Goal: Task Accomplishment & Management: Complete application form

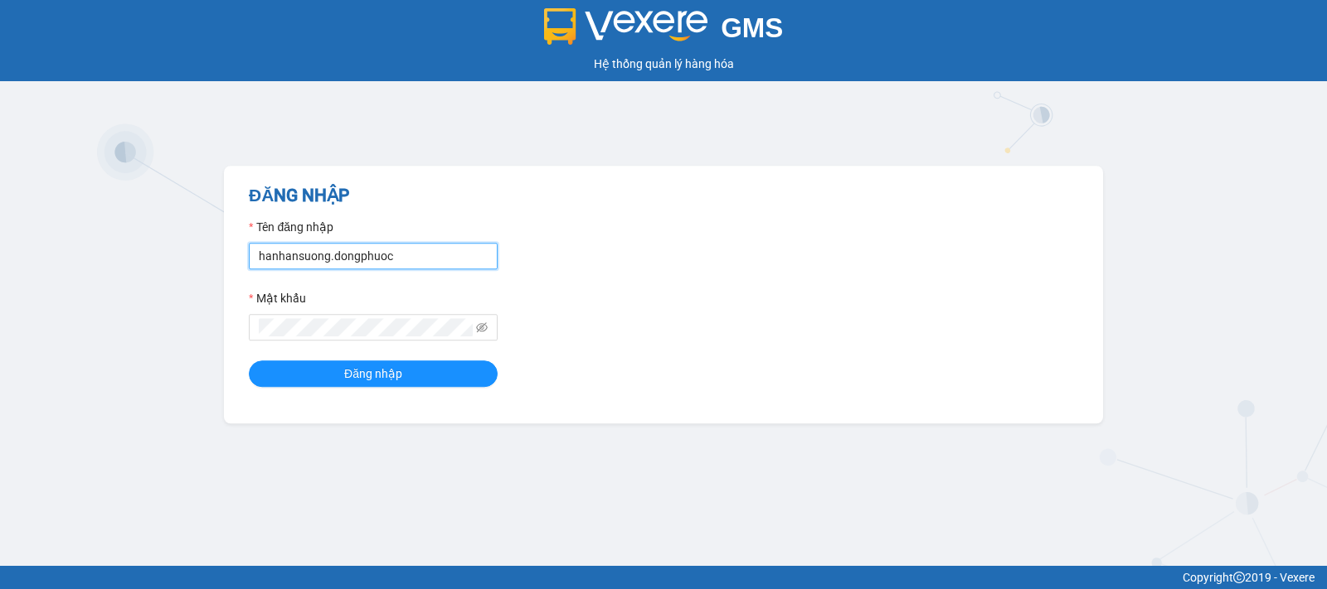
click at [428, 255] on input "hanhansuong.dongphuoc" at bounding box center [373, 256] width 249 height 27
click at [478, 328] on icon "eye-invisible" at bounding box center [482, 328] width 12 height 12
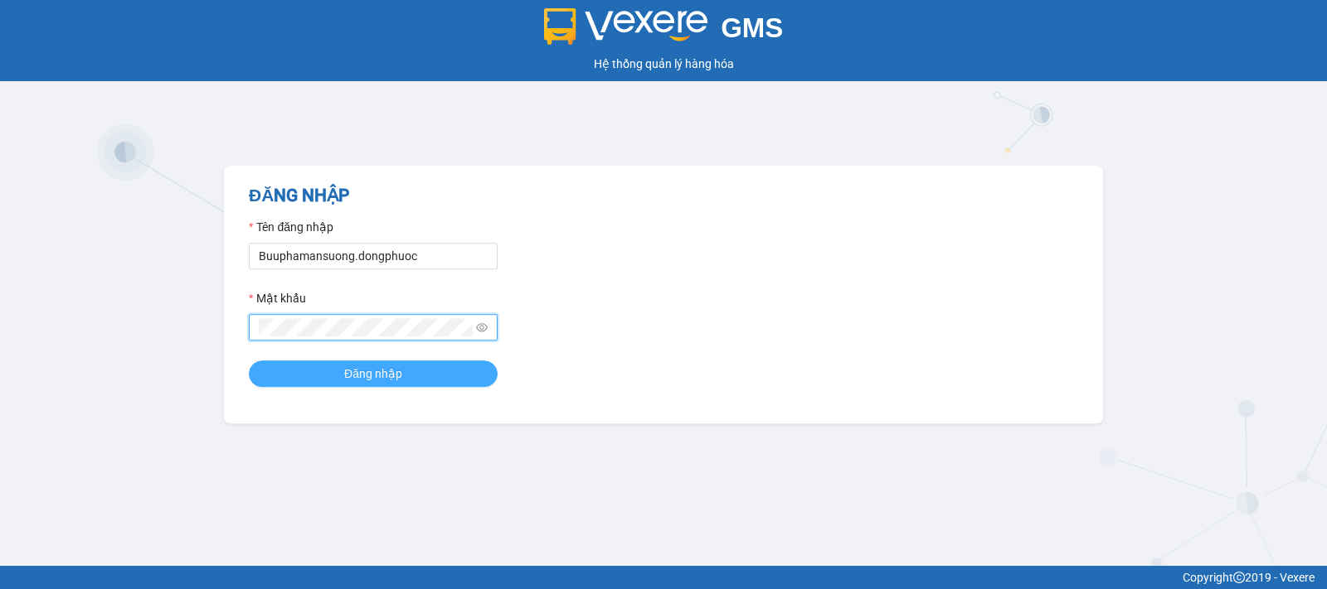
click at [300, 377] on button "Đăng nhập" at bounding box center [373, 374] width 249 height 27
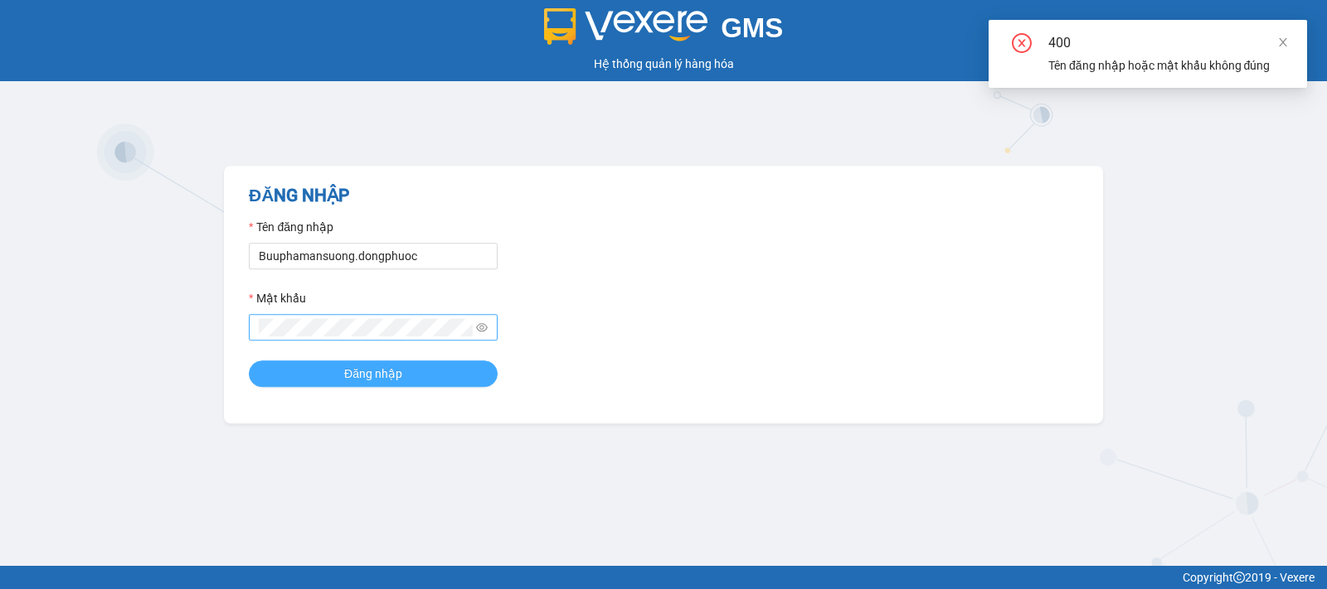
click at [333, 375] on button "Đăng nhập" at bounding box center [373, 374] width 249 height 27
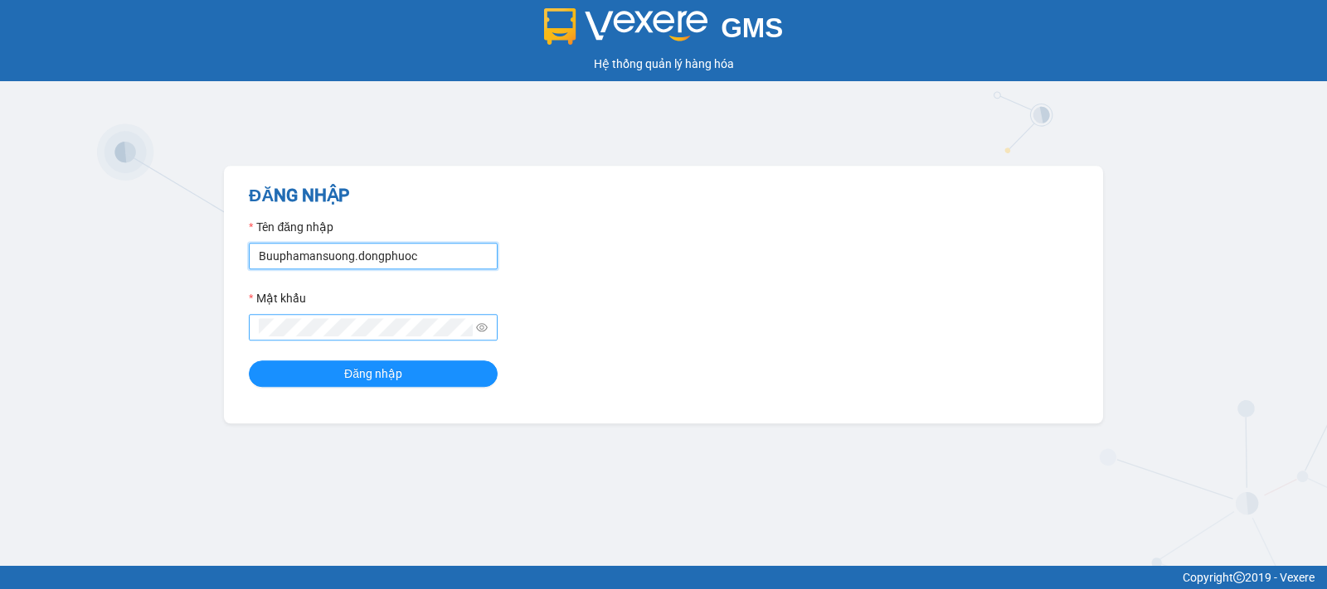
drag, startPoint x: 306, startPoint y: 260, endPoint x: 123, endPoint y: 268, distance: 183.4
click at [123, 268] on div "GMS Hệ thống quản lý hàng hóa ĐĂNG NHẬP Tên đăng nhập Buuphamansuong.dongphuoc …" at bounding box center [663, 283] width 1327 height 566
type input "bpansuong.dongphuoc"
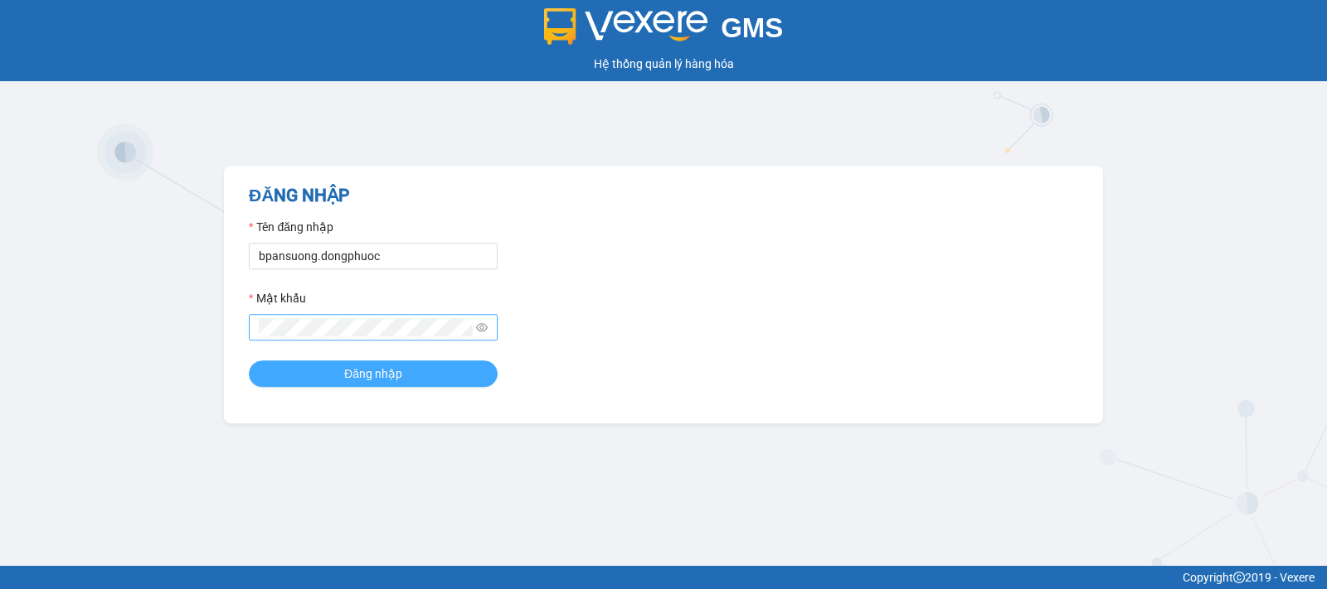
click at [415, 370] on button "Đăng nhập" at bounding box center [373, 374] width 249 height 27
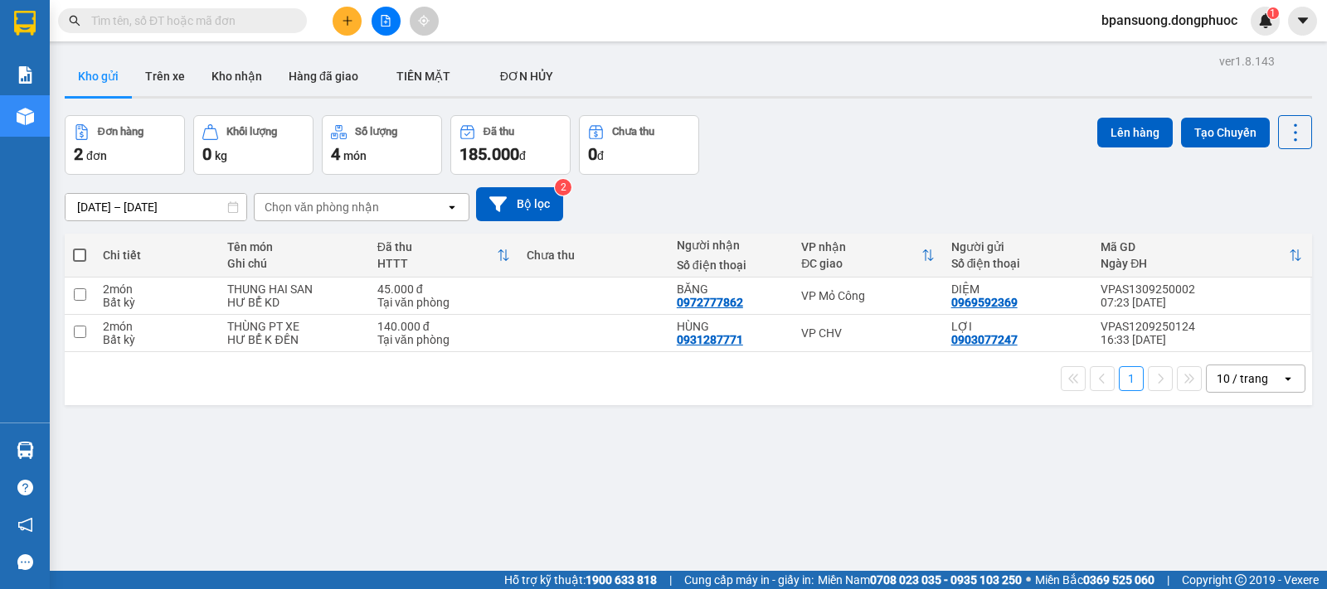
click at [708, 538] on div "ver 1.8.143 Kho gửi Trên xe Kho nhận Hàng đã giao TIỀN MẶT ĐƠN HỦY Đơn hàng 2…" at bounding box center [688, 344] width 1260 height 589
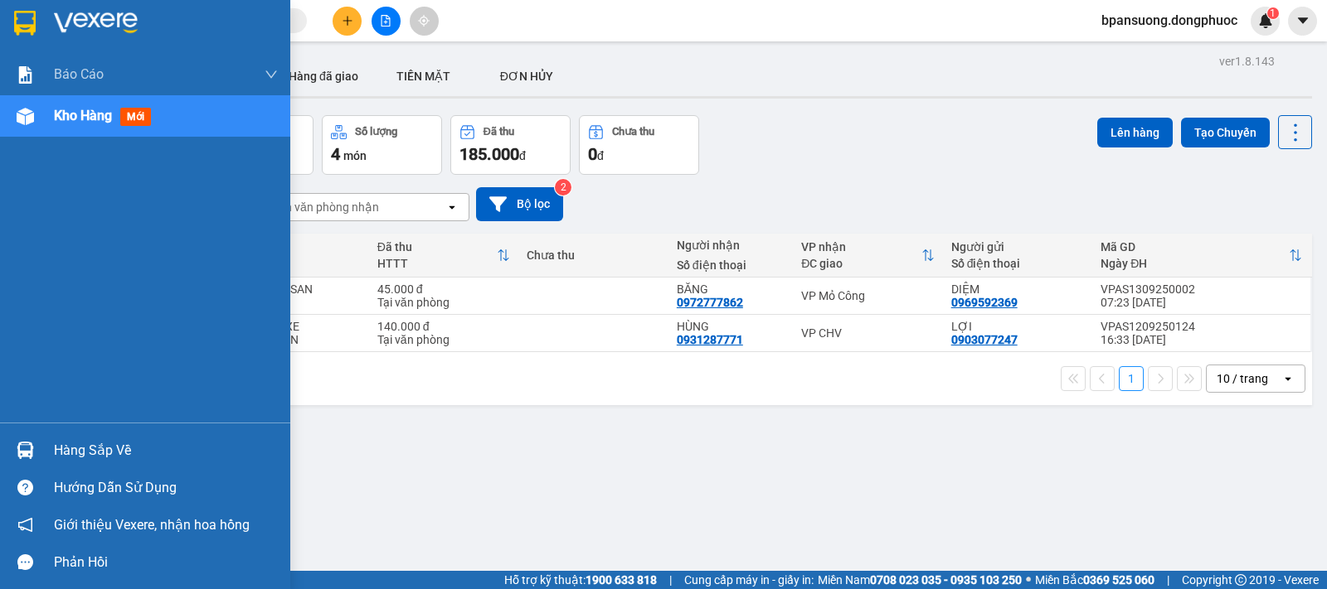
click at [123, 439] on div "Hàng sắp về" at bounding box center [166, 451] width 224 height 25
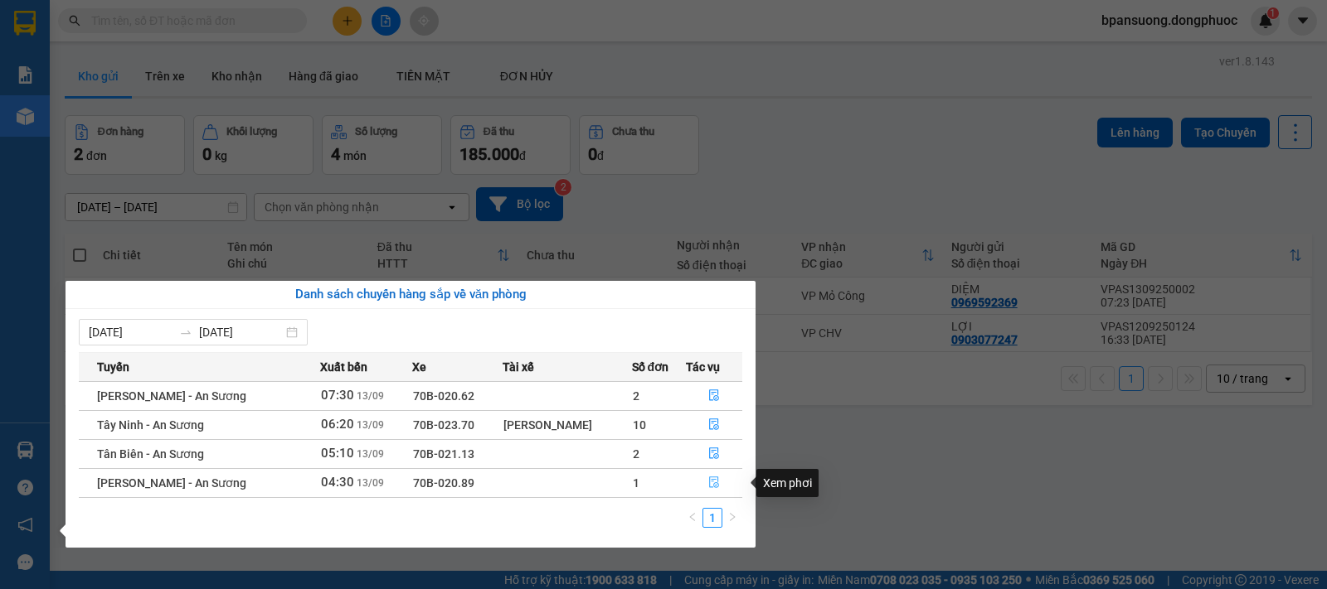
click at [711, 479] on icon "file-done" at bounding box center [714, 483] width 12 height 12
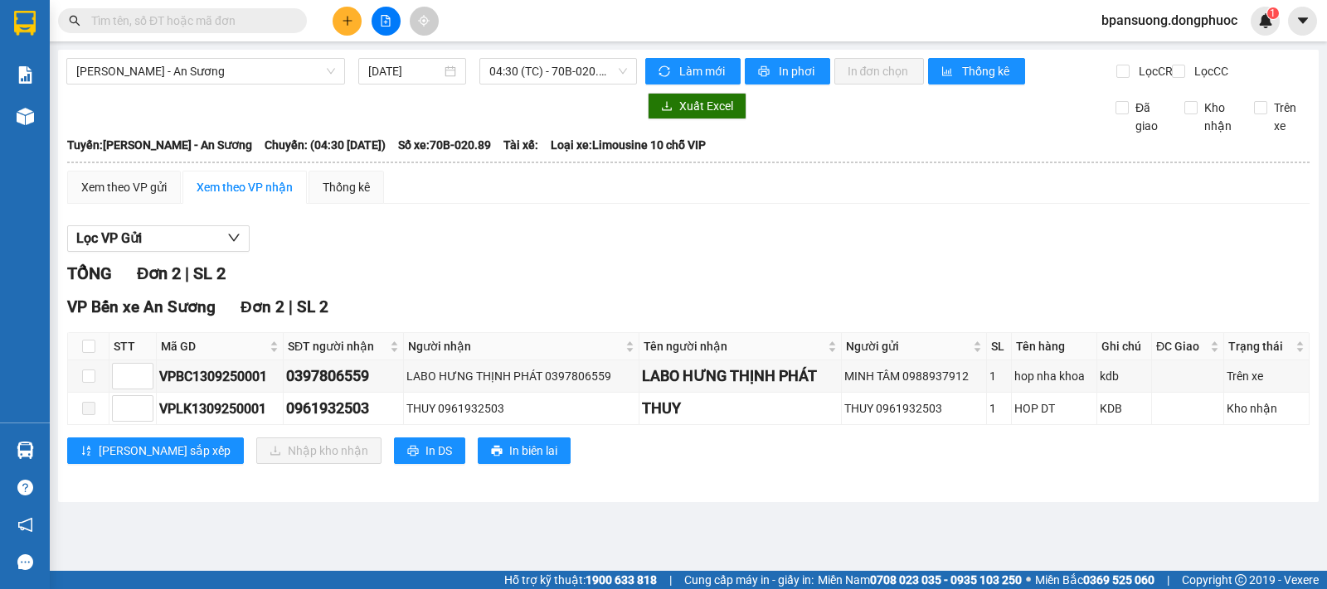
click at [682, 204] on div "Xem theo VP gửi Xem theo VP nhận Thống kê" at bounding box center [688, 187] width 1242 height 33
click at [793, 501] on div "Châu Thành - An Sương [DATE] 04:30 (TC) - 70B-020.89 Làm mới In phơi In đơn chọ…" at bounding box center [688, 276] width 1260 height 453
click at [344, 22] on icon "plus" at bounding box center [348, 21] width 12 height 12
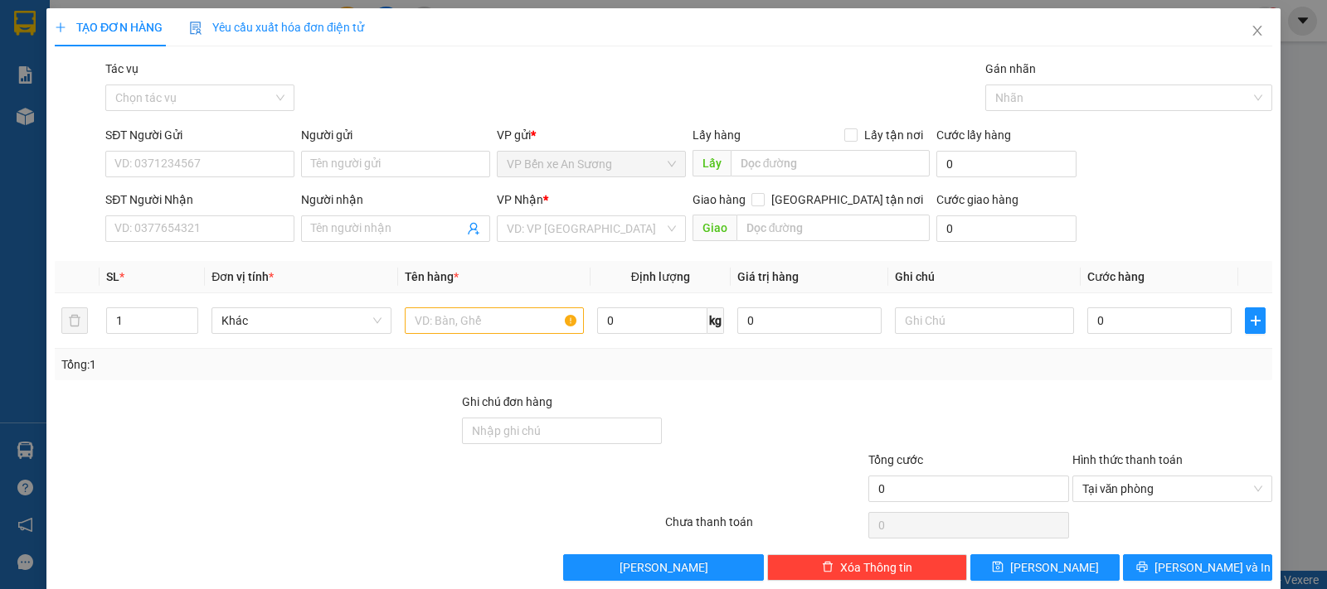
click at [344, 22] on span "Yêu cầu xuất hóa đơn điện tử" at bounding box center [276, 27] width 175 height 13
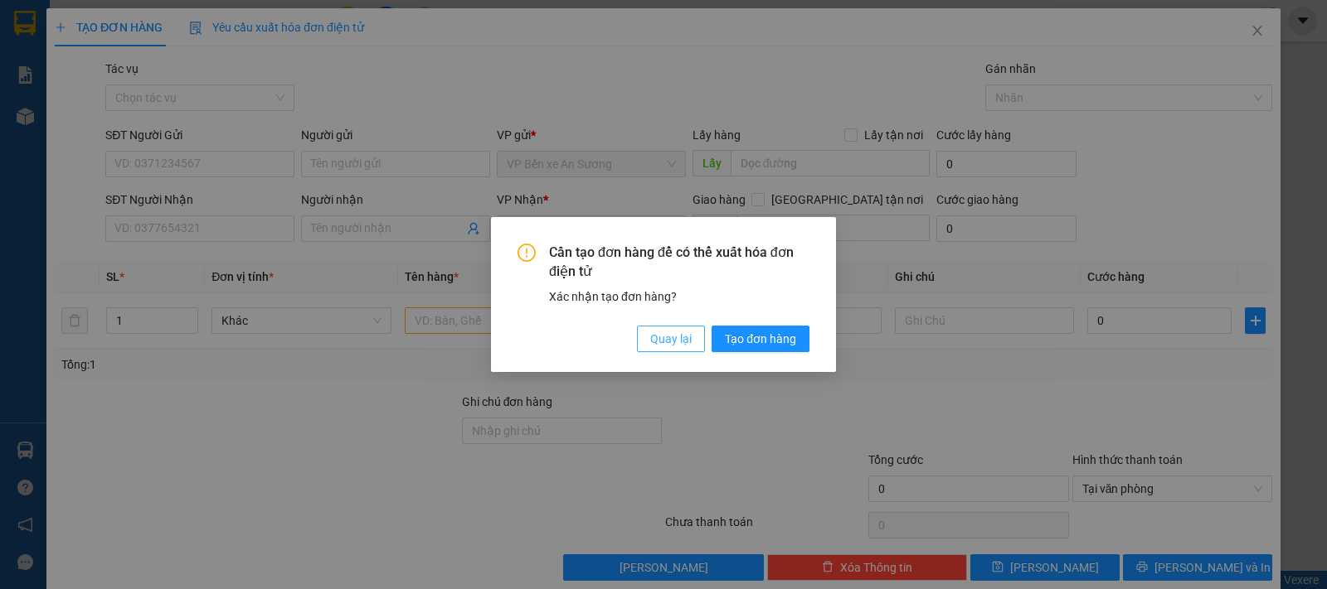
click at [664, 327] on button "Quay lại" at bounding box center [671, 339] width 68 height 27
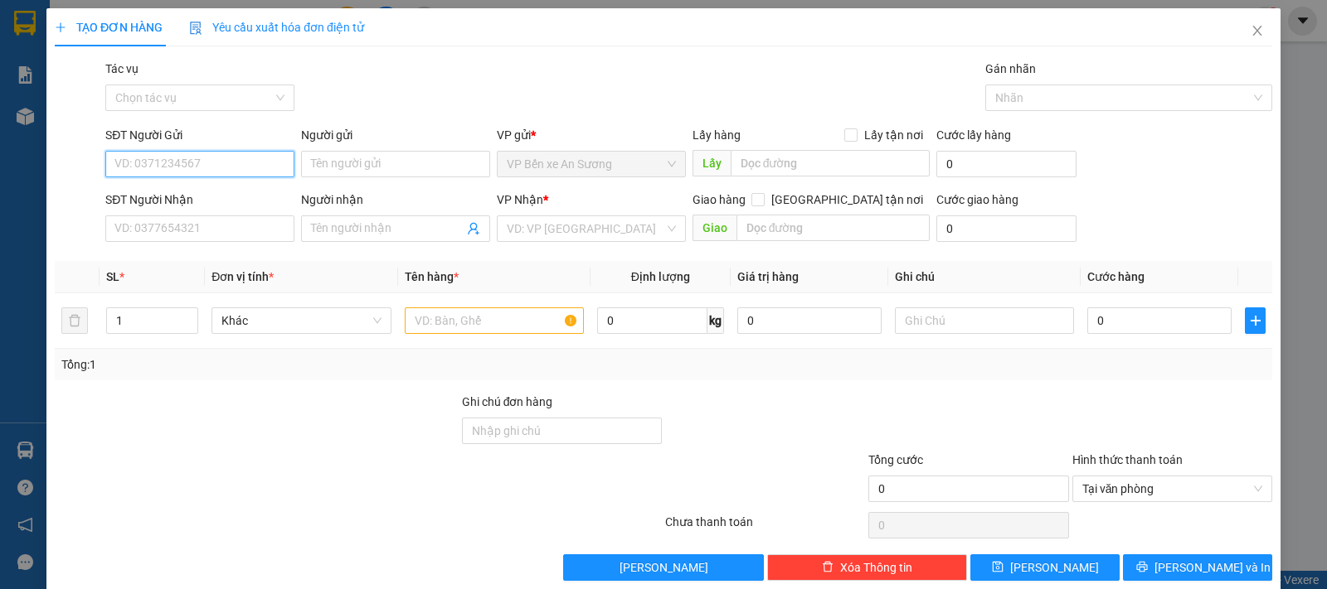
click at [223, 158] on input "SĐT Người Gửi" at bounding box center [199, 164] width 189 height 27
type input "0902320051"
click at [221, 197] on div "0902320051 - THỦY" at bounding box center [197, 197] width 167 height 18
type input "THỦY"
type input "0969153083"
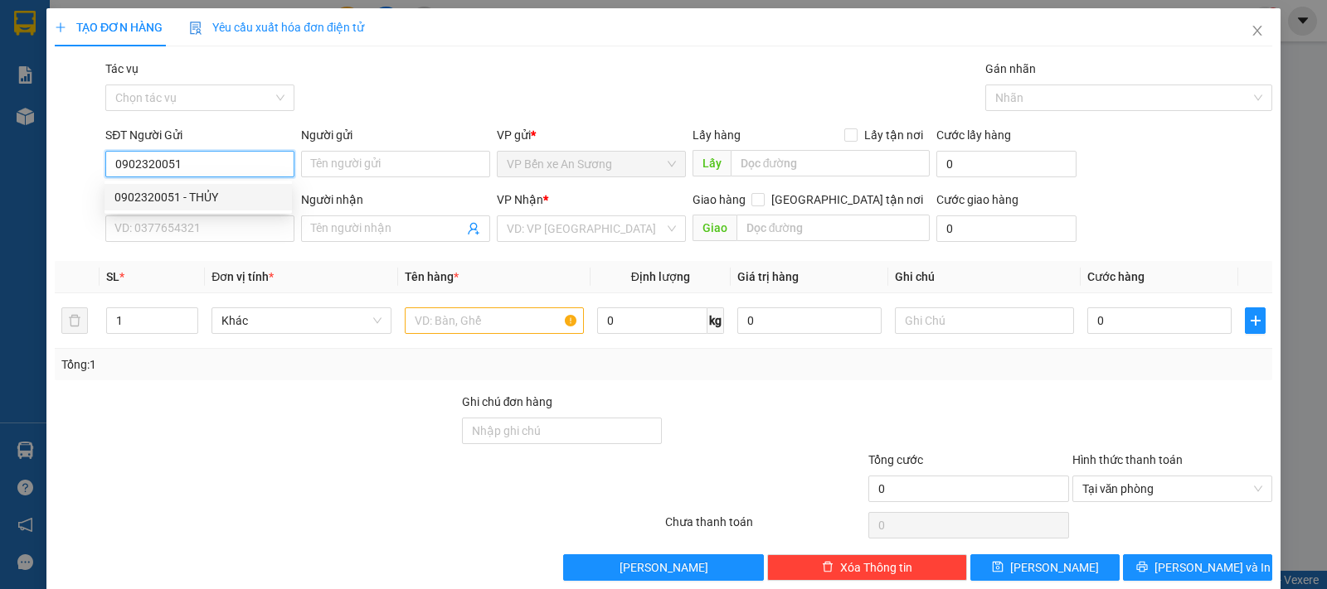
type input "KIỀU"
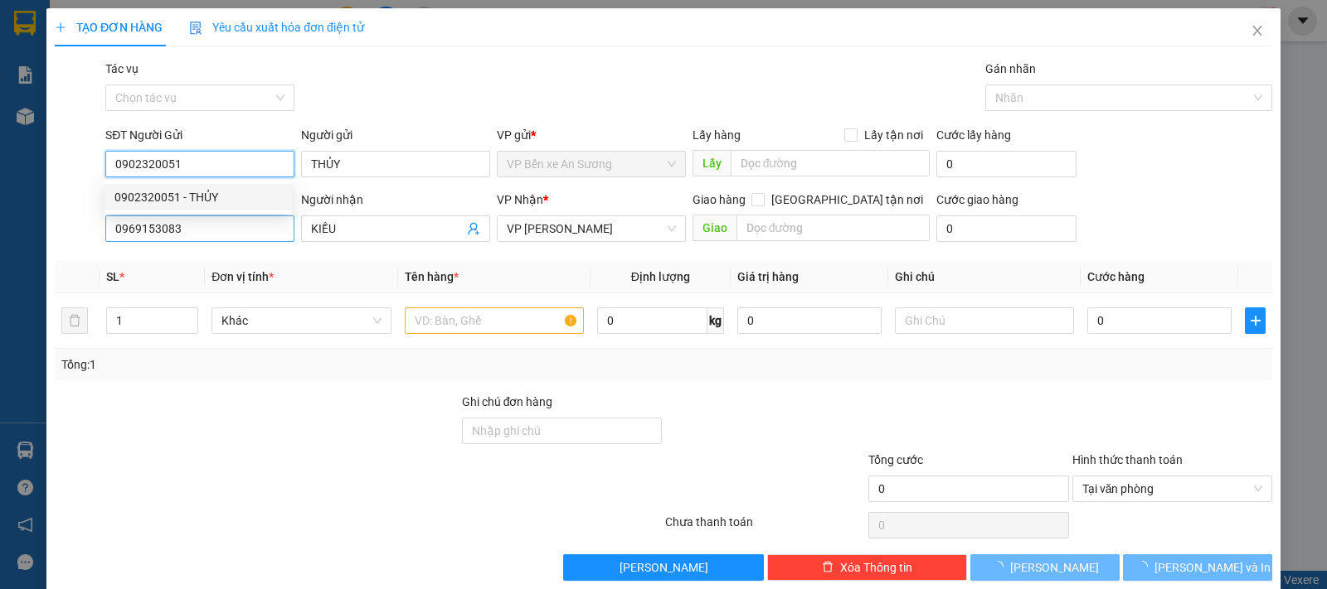
type input "50.000"
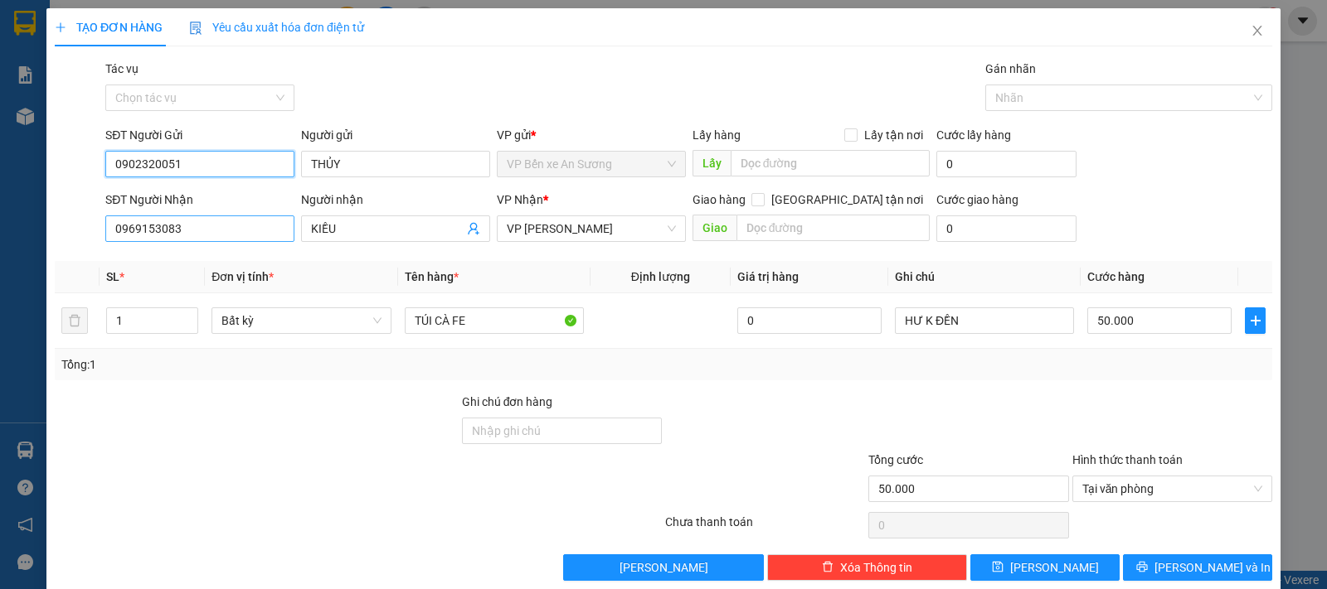
type input "0902320051"
click at [218, 230] on input "0969153083" at bounding box center [199, 229] width 189 height 27
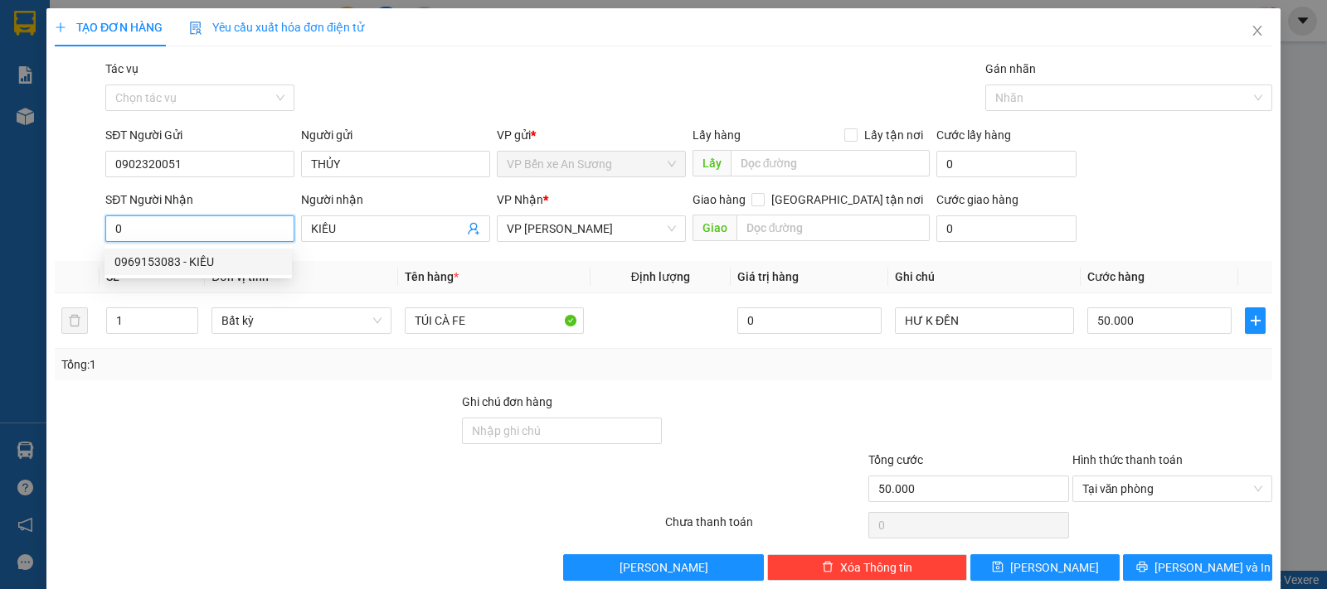
click at [192, 266] on div "0969153083 - KIỀU" at bounding box center [197, 262] width 167 height 18
type input "0969153083"
click at [530, 269] on th "Tên hàng *" at bounding box center [494, 277] width 192 height 32
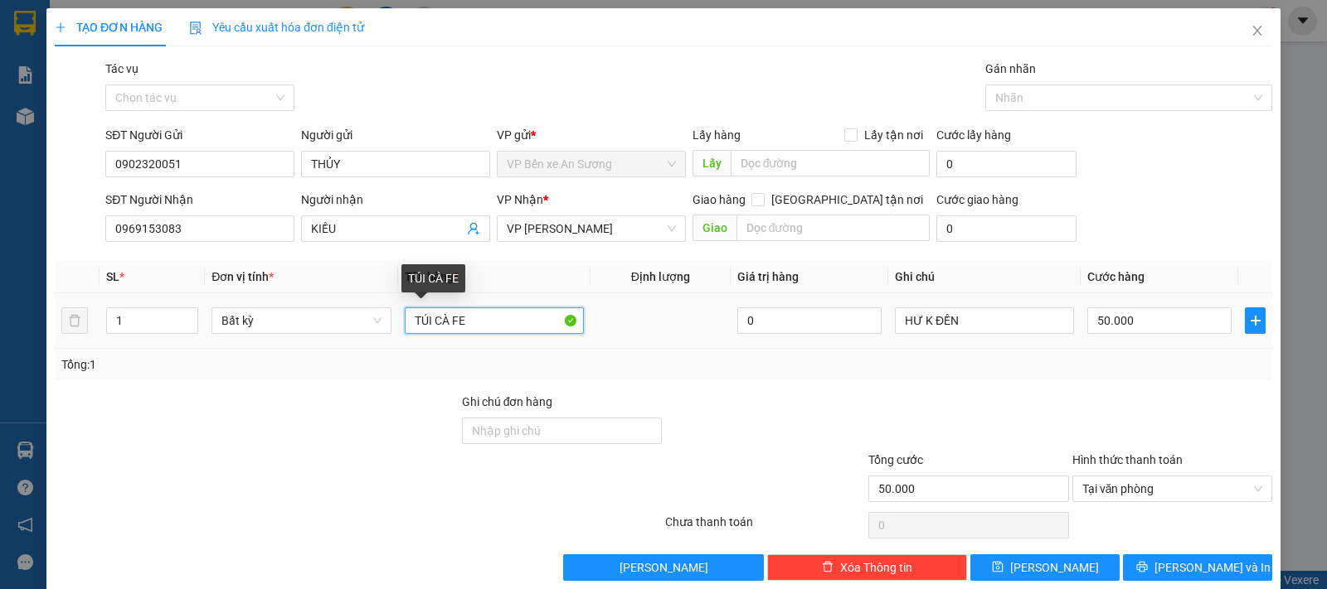
click at [483, 327] on input "TÚI CÀ FE" at bounding box center [494, 321] width 179 height 27
click at [480, 325] on input "TÚI CÀ FE" at bounding box center [494, 321] width 179 height 27
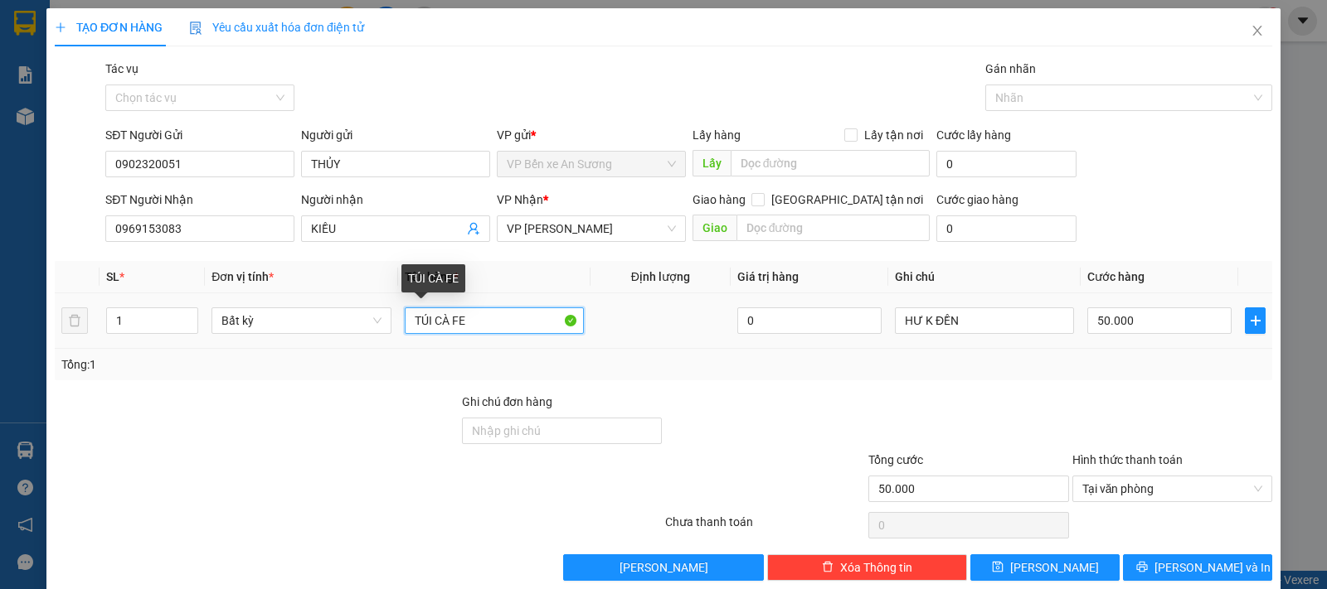
click at [480, 325] on input "TÚI CÀ FE" at bounding box center [494, 321] width 179 height 27
click at [492, 323] on input "TÚI CÀ FE" at bounding box center [494, 321] width 179 height 27
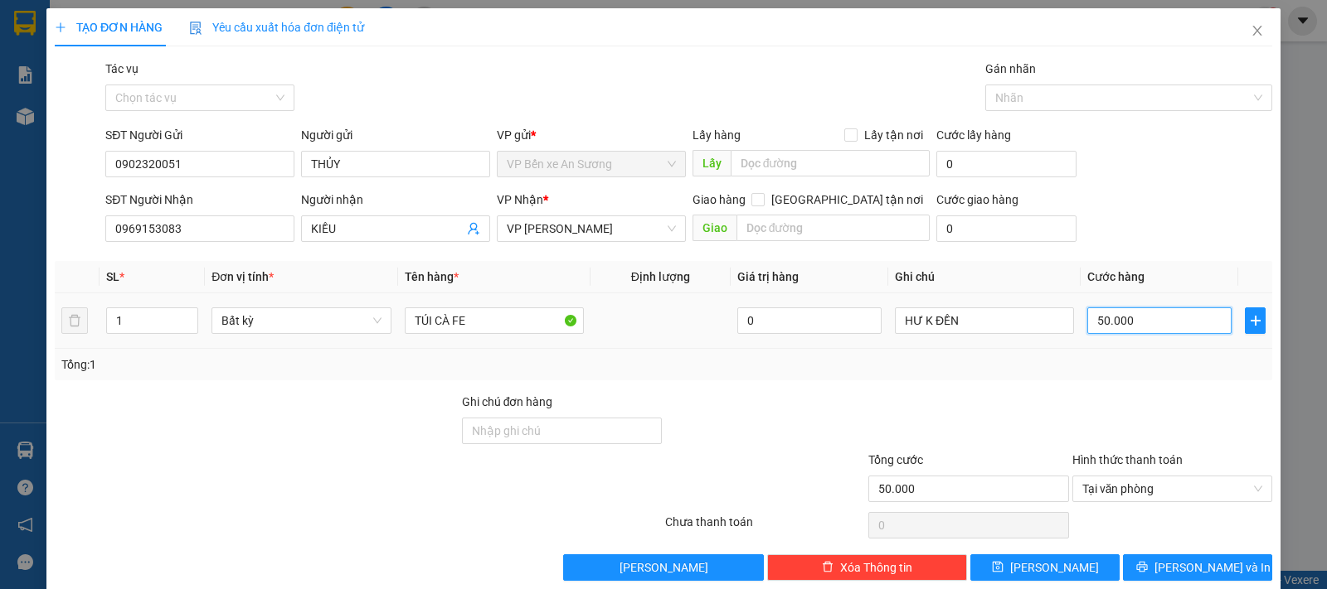
click at [1151, 322] on input "50.000" at bounding box center [1159, 321] width 144 height 27
type input "2"
type input "25"
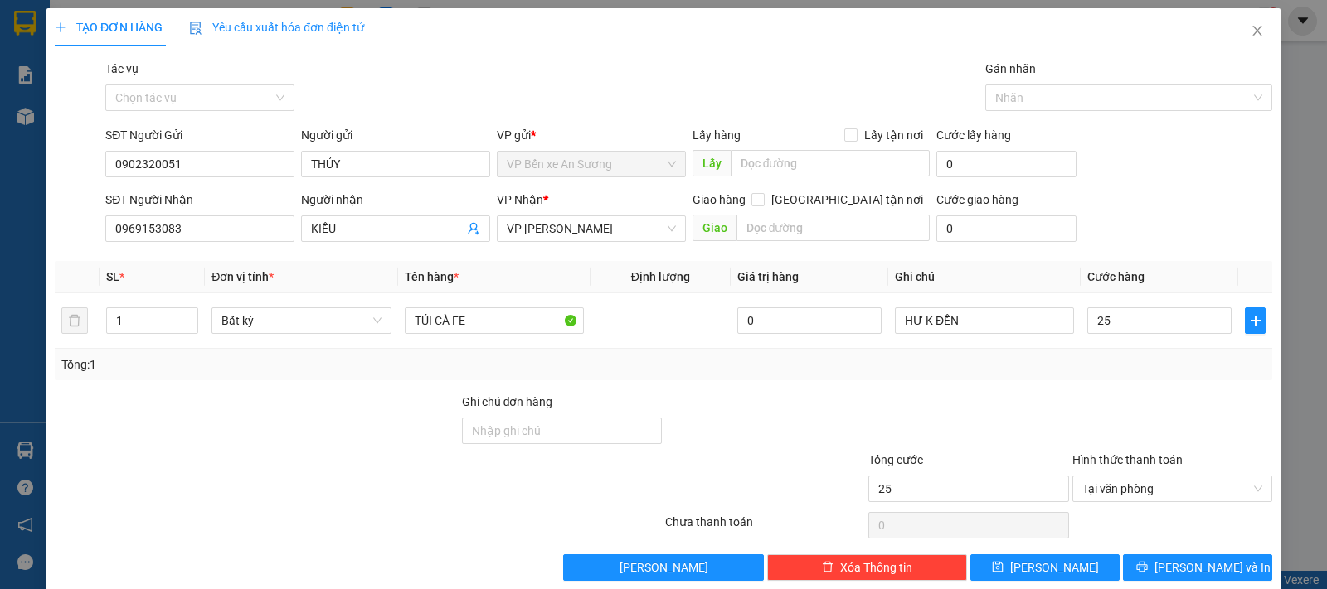
type input "25.000"
click at [1131, 401] on div at bounding box center [1171, 422] width 203 height 58
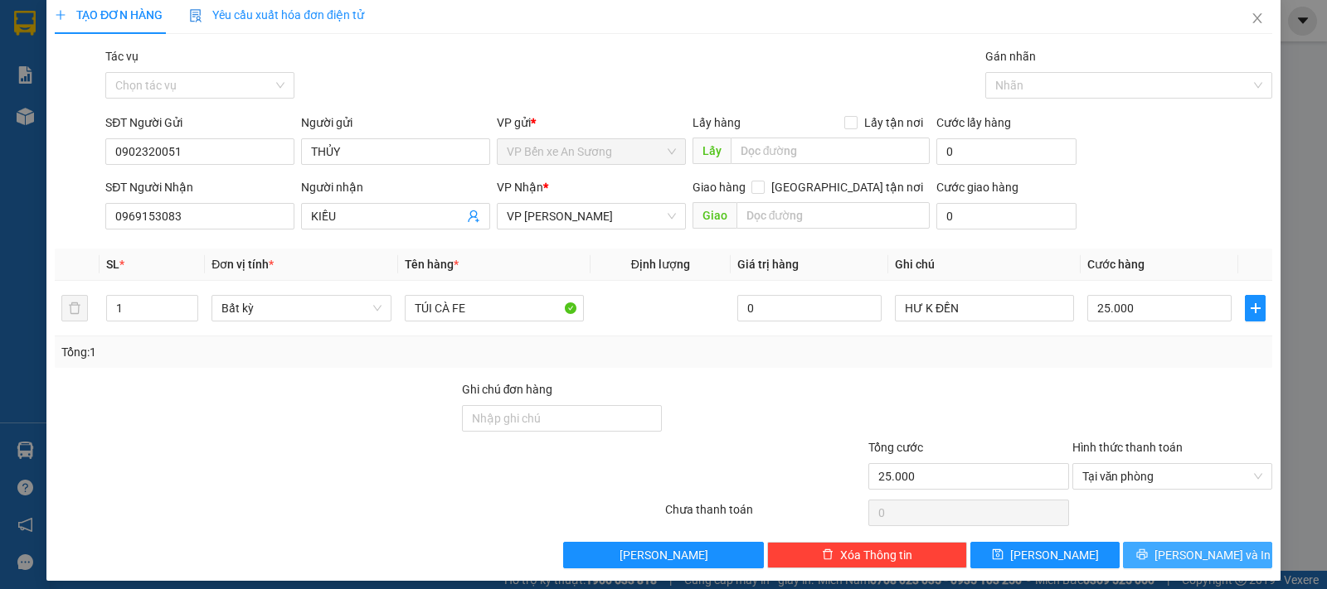
scroll to position [24, 0]
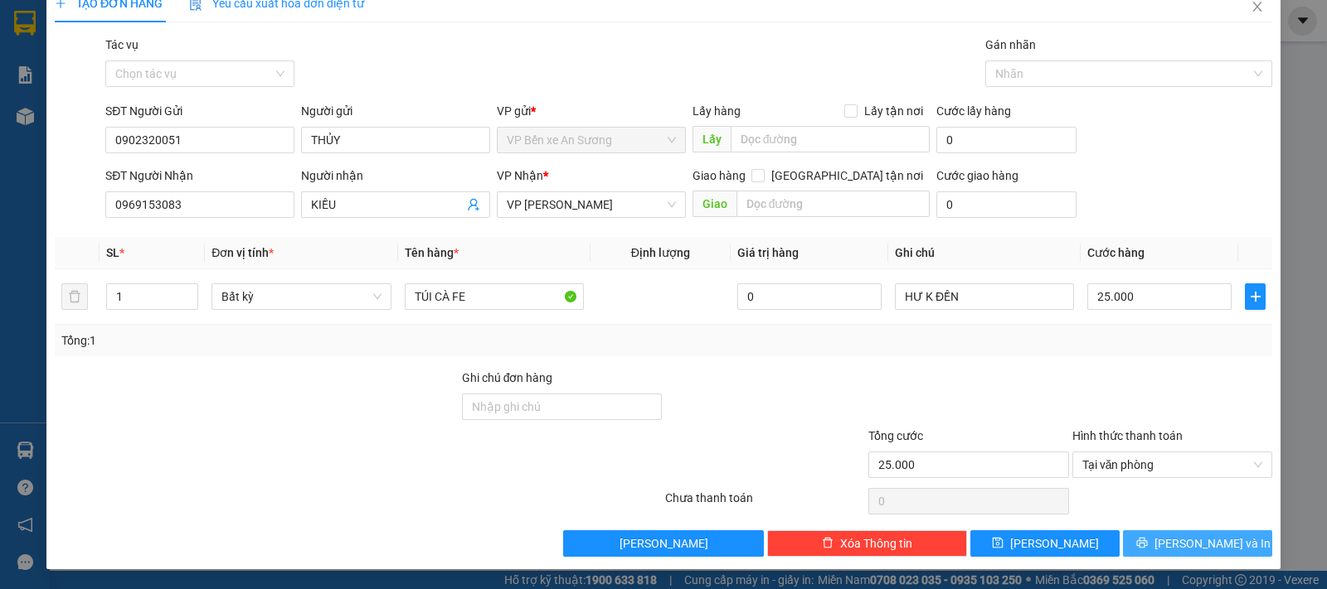
click at [1173, 548] on span "[PERSON_NAME] và In" at bounding box center [1212, 544] width 116 height 18
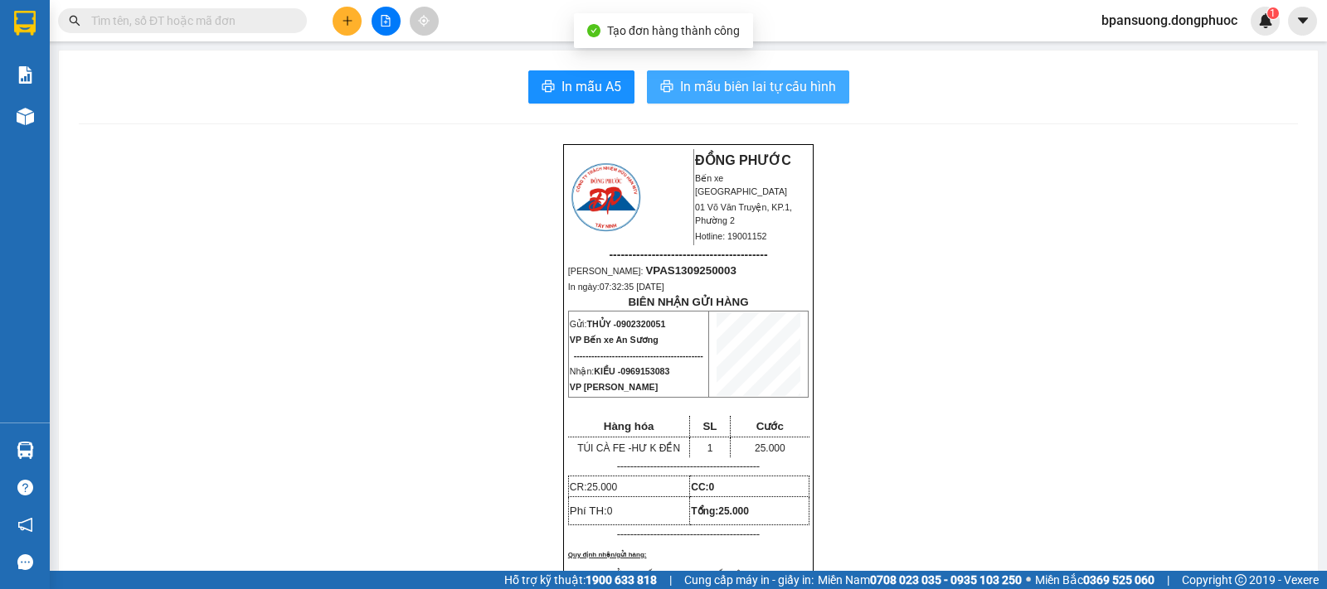
click at [759, 91] on span "In mẫu biên lai tự cấu hình" at bounding box center [758, 86] width 156 height 21
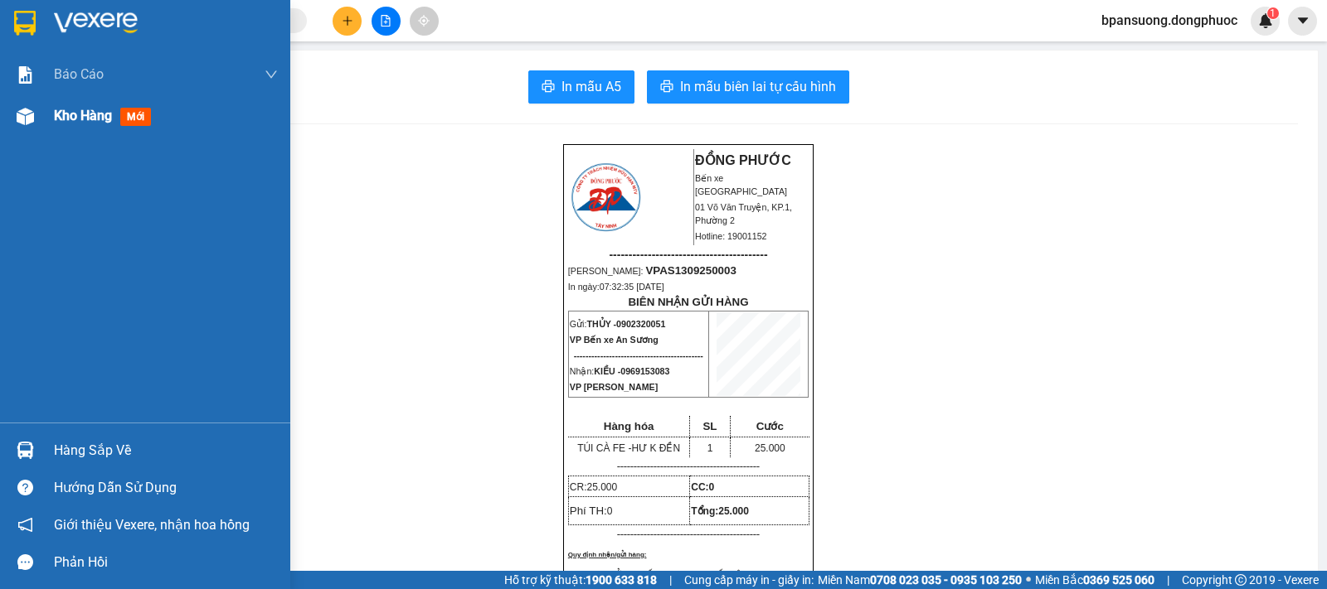
click at [85, 119] on span "Kho hàng" at bounding box center [83, 116] width 58 height 16
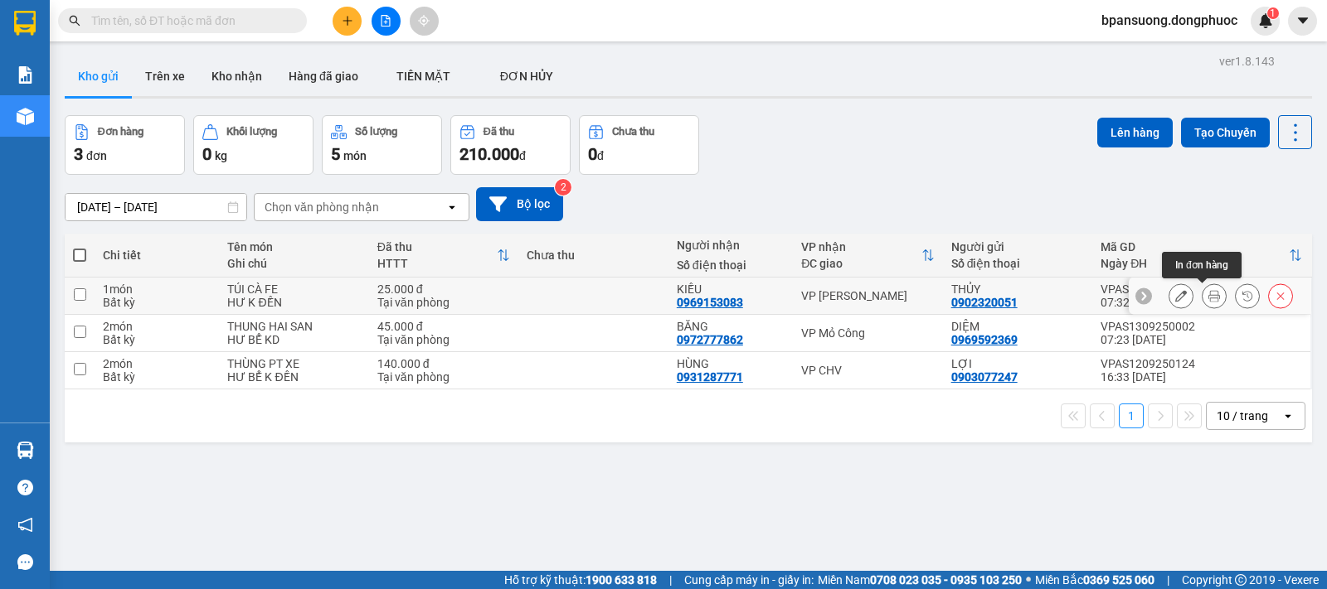
click at [1202, 299] on button at bounding box center [1213, 296] width 23 height 29
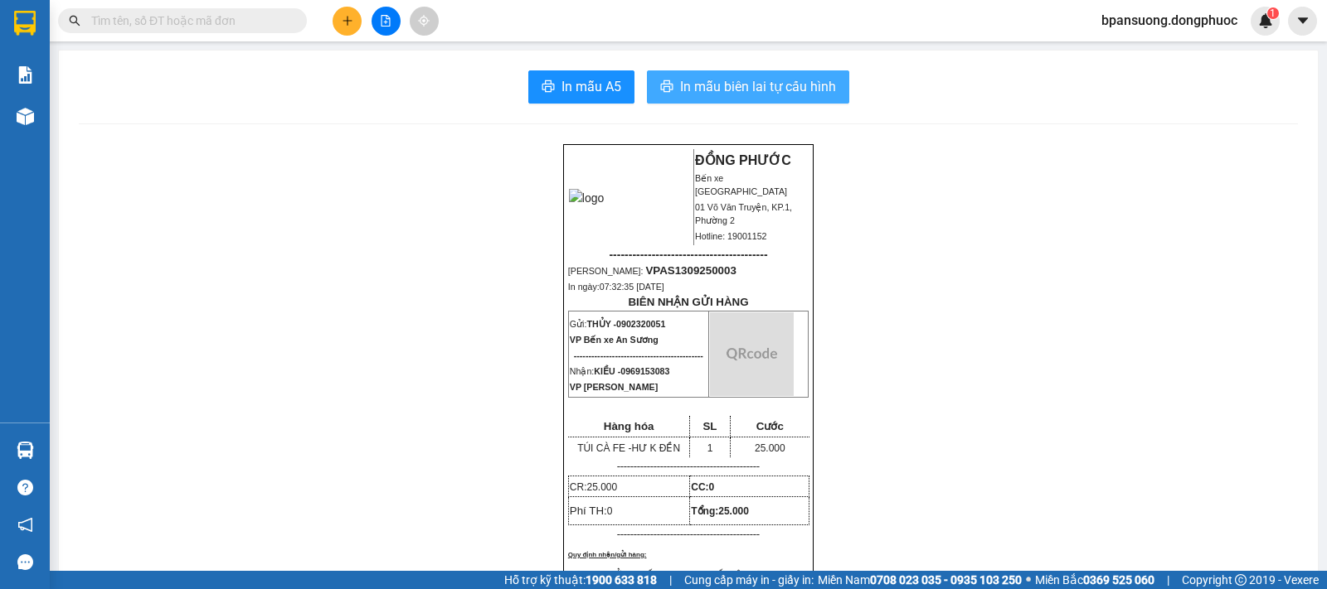
click at [717, 95] on span "In mẫu biên lai tự cấu hình" at bounding box center [758, 86] width 156 height 21
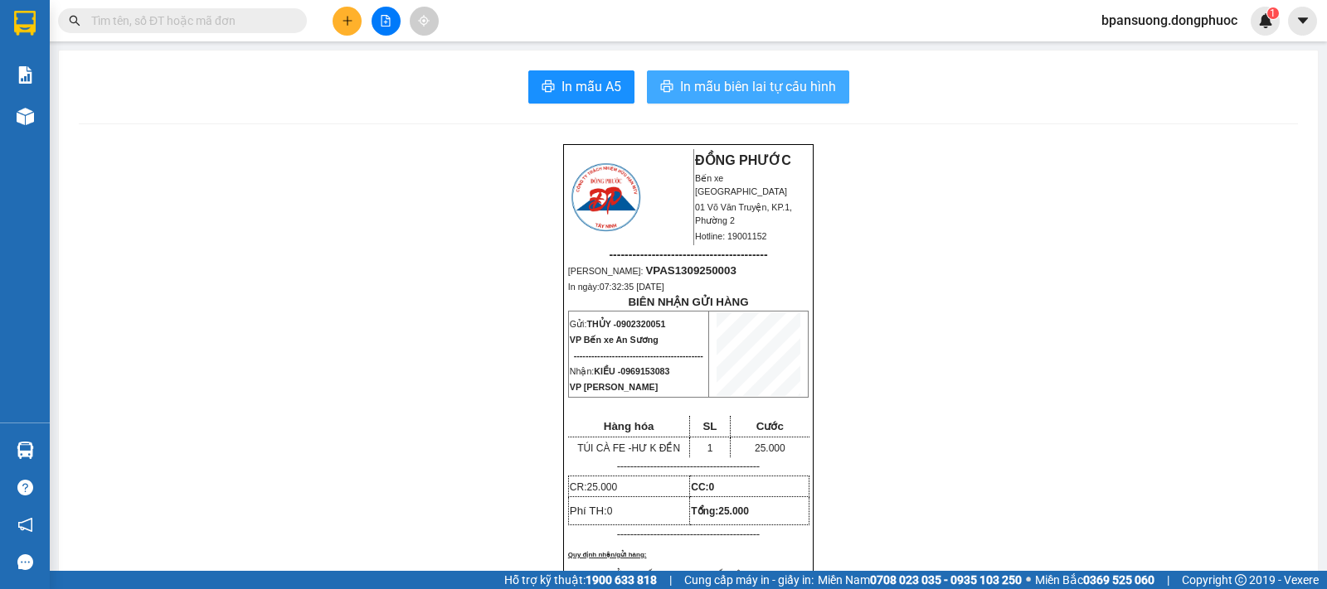
click at [730, 90] on span "In mẫu biên lai tự cấu hình" at bounding box center [758, 86] width 156 height 21
click at [701, 92] on span "In mẫu biên lai tự cấu hình" at bounding box center [758, 86] width 156 height 21
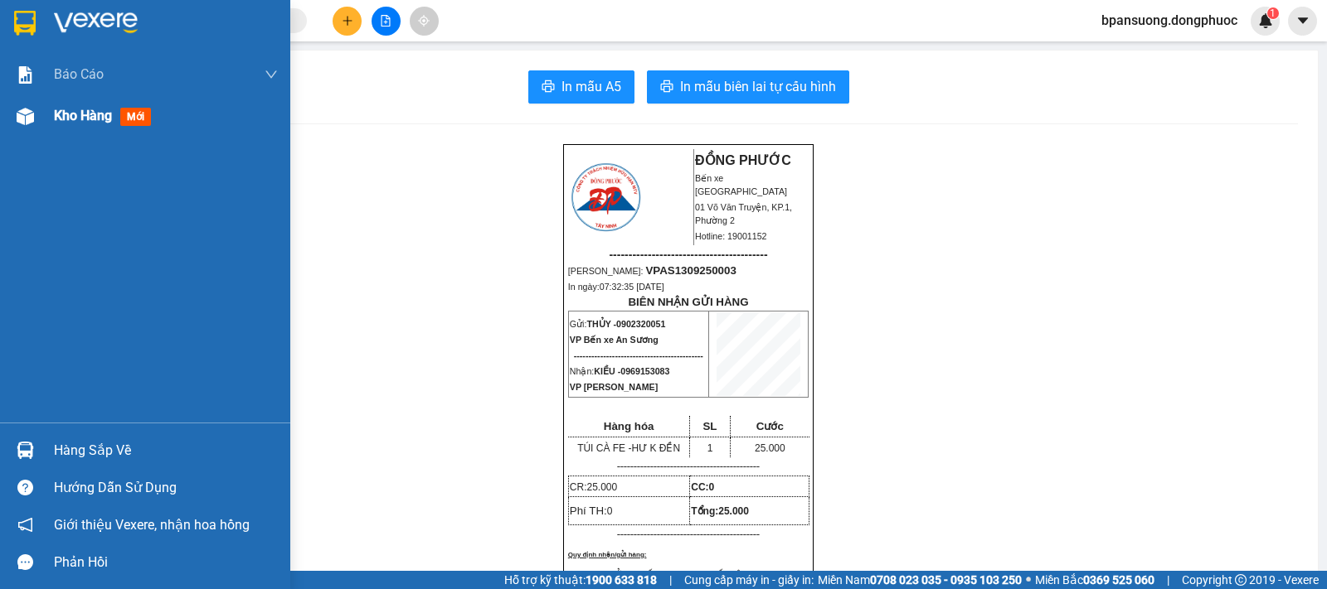
click at [30, 112] on img at bounding box center [25, 116] width 17 height 17
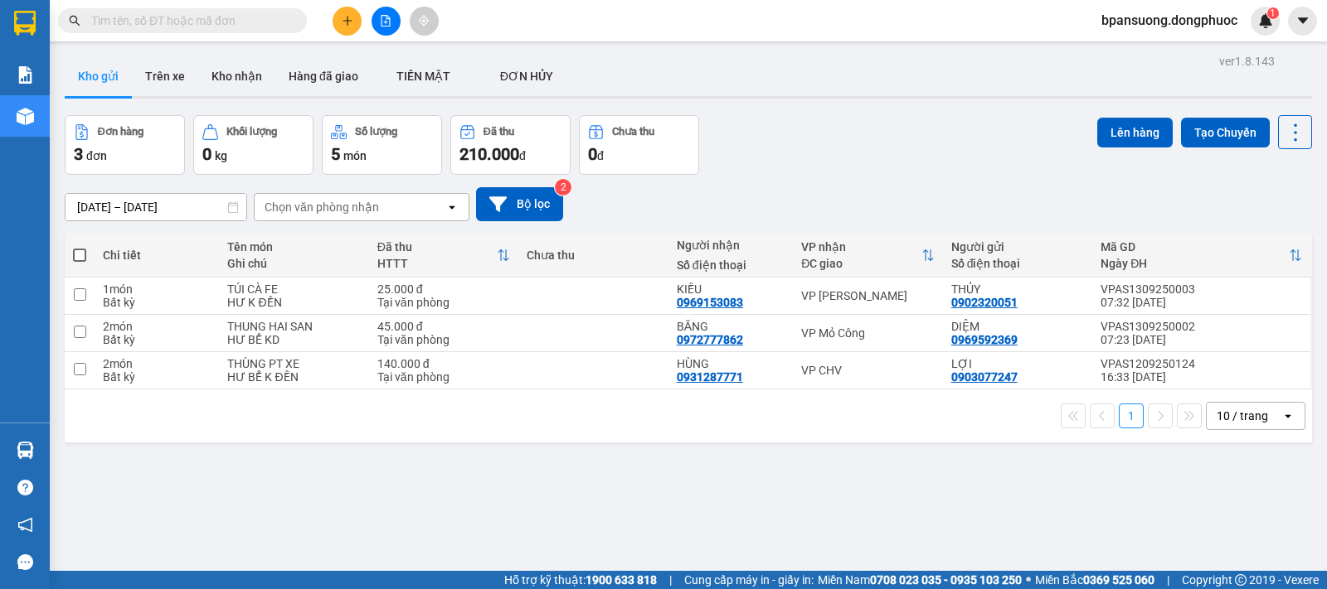
click at [856, 444] on div "ver 1.8.143 Kho gửi Trên xe Kho nhận Hàng đã giao TIỀN MẶT ĐƠN HỦY Đơn hàng 3…" at bounding box center [688, 344] width 1260 height 589
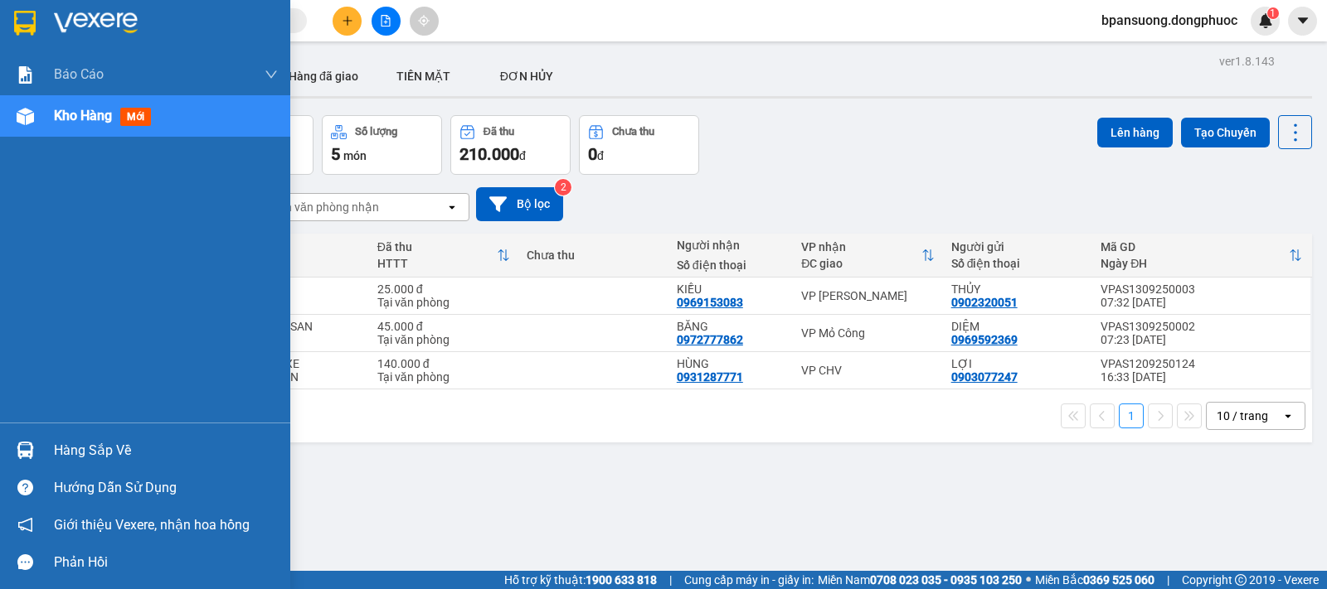
click at [143, 439] on div "Hàng sắp về" at bounding box center [166, 451] width 224 height 25
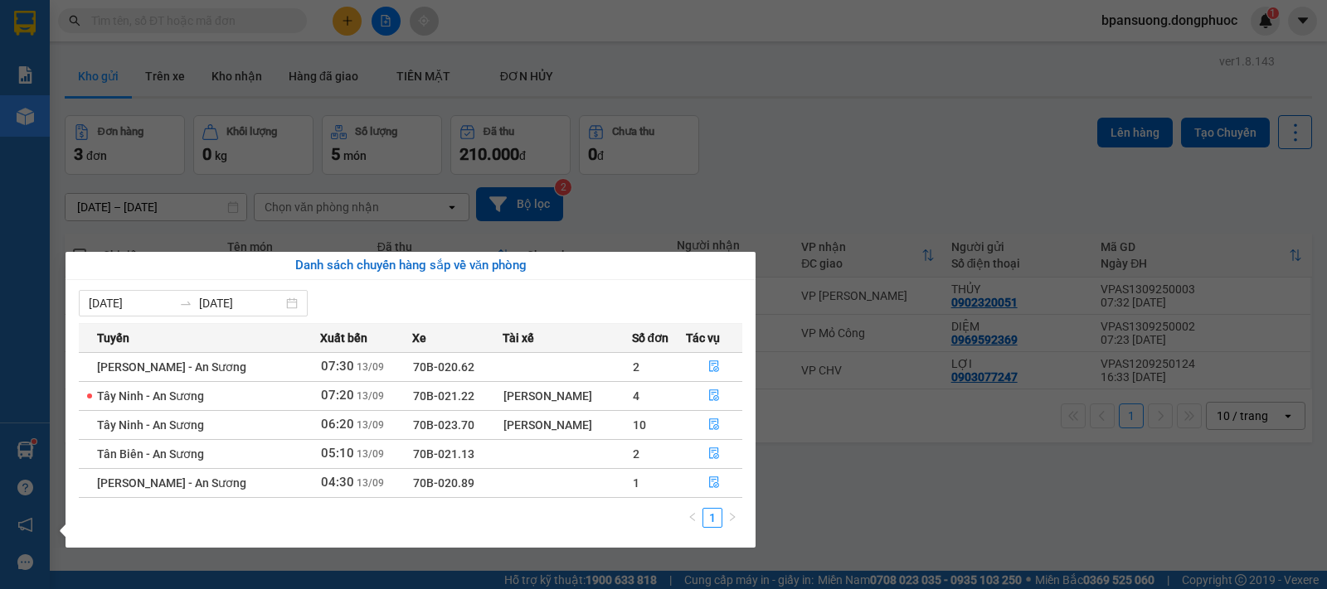
click at [948, 457] on section "Kết quả tìm kiếm ( 0 ) Bộ lọc No Data bpansuong.dongphuoc 1 Báo cáo Mẫu 1: Báo …" at bounding box center [663, 294] width 1327 height 589
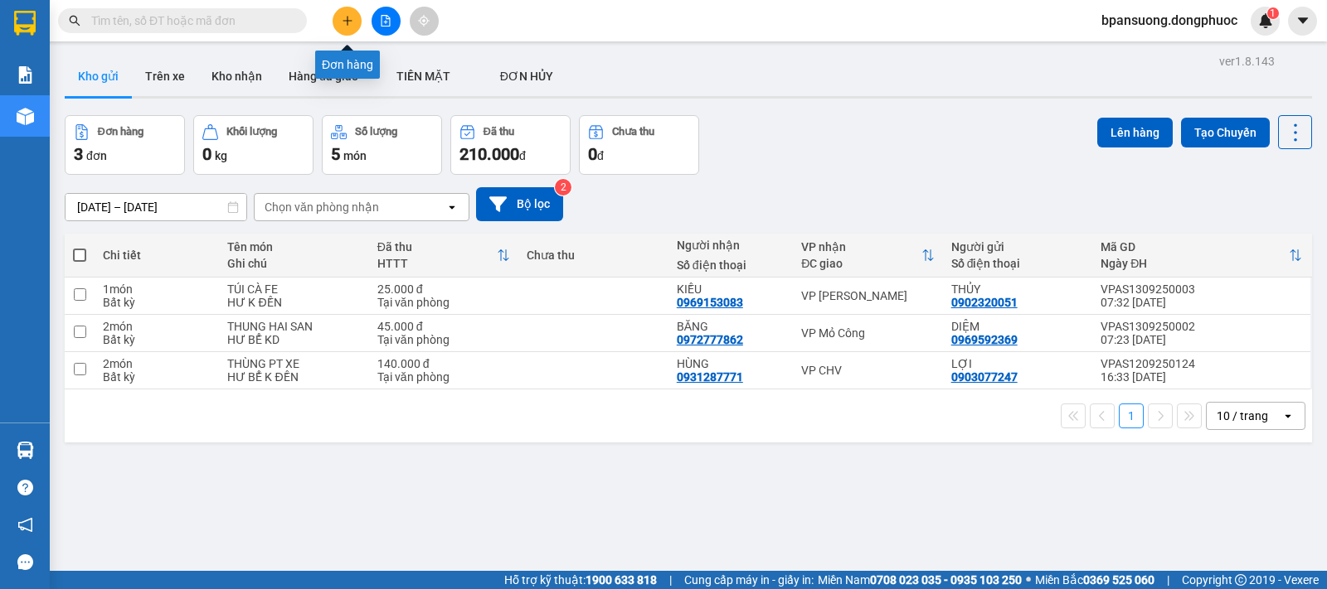
click at [355, 23] on button at bounding box center [346, 21] width 29 height 29
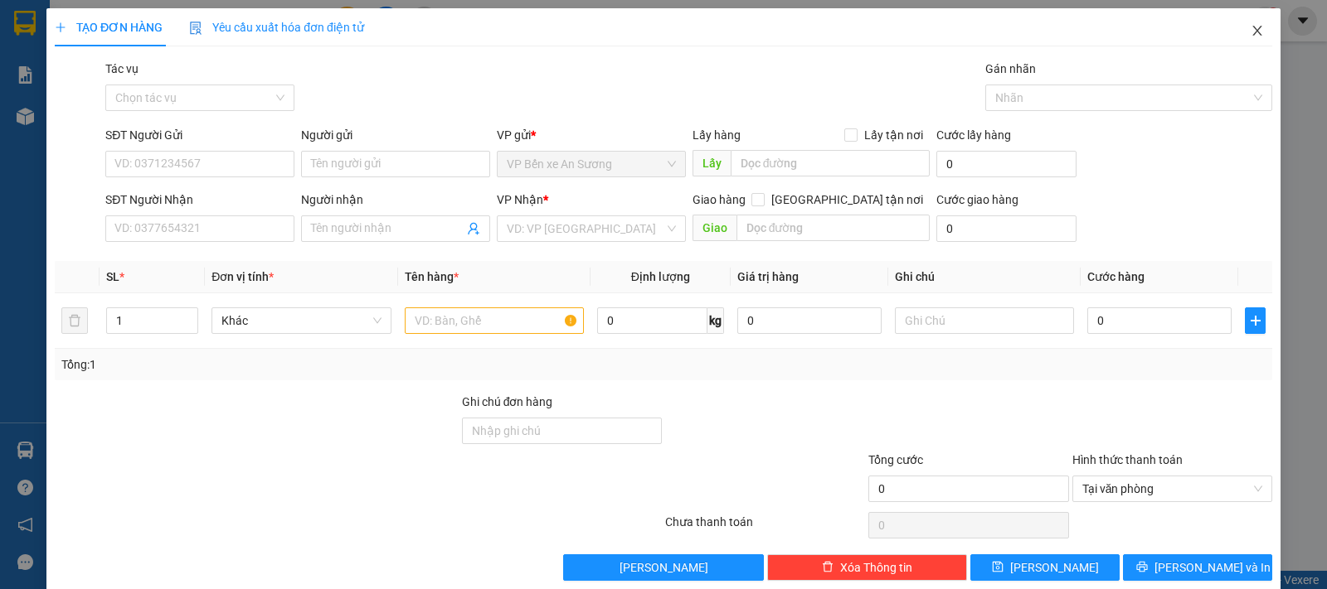
click at [1250, 31] on icon "close" at bounding box center [1256, 30] width 13 height 13
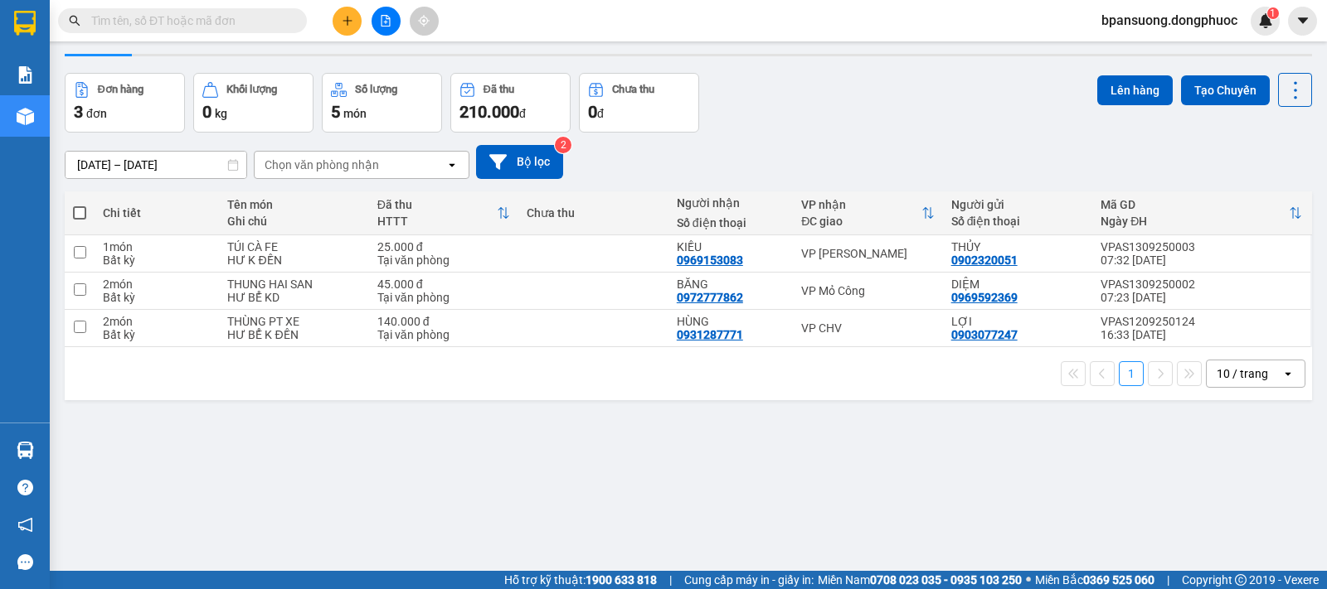
scroll to position [76, 0]
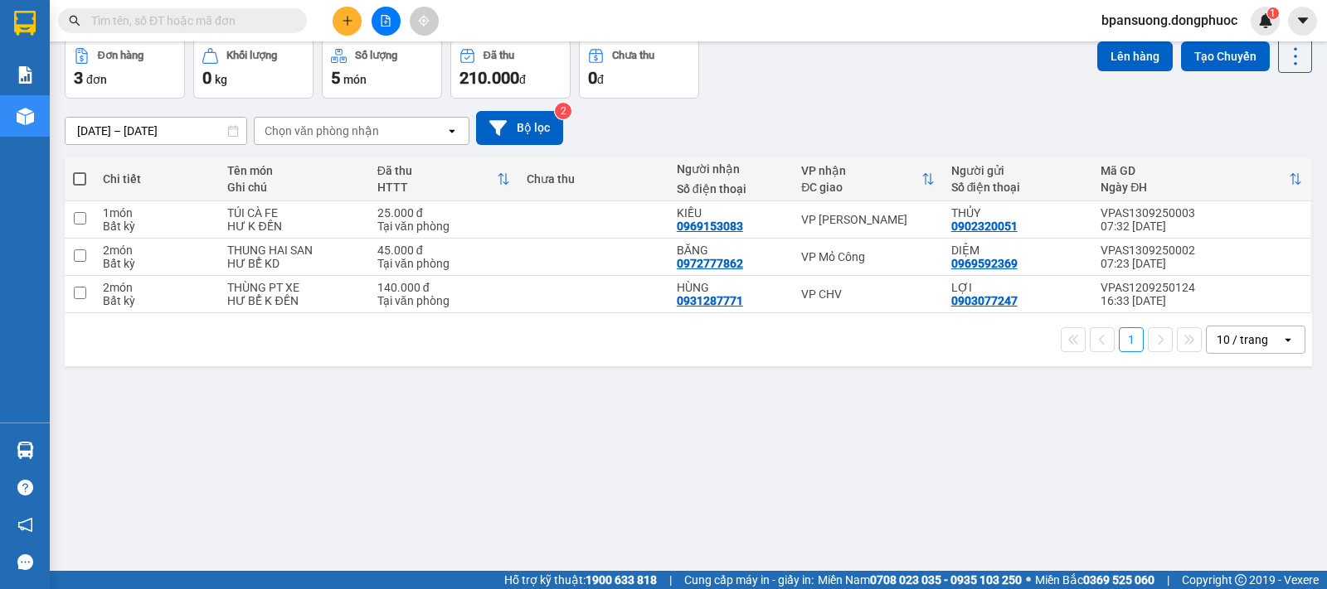
click at [409, 422] on div "ver 1.8.143 Kho gửi Trên xe Kho nhận Hàng đã giao TIỀN MẶT ĐƠN HỦY Đơn hàng 3…" at bounding box center [688, 267] width 1260 height 589
